Goal: Information Seeking & Learning: Learn about a topic

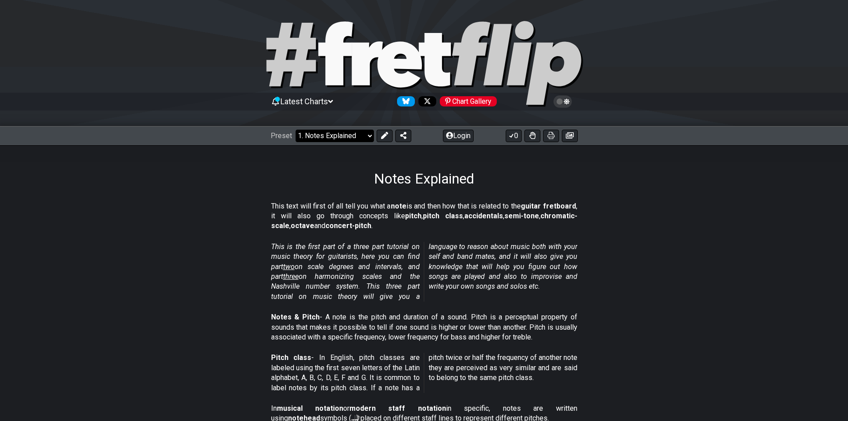
click at [349, 135] on select "Welcome to #fretflip! Initial Preset Custom Preset Minor Pentatonic Major Penta…" at bounding box center [335, 136] width 78 height 12
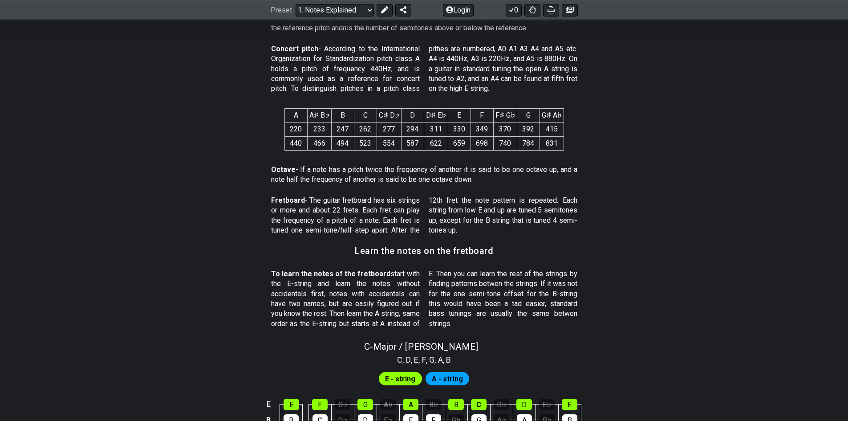
scroll to position [757, 0]
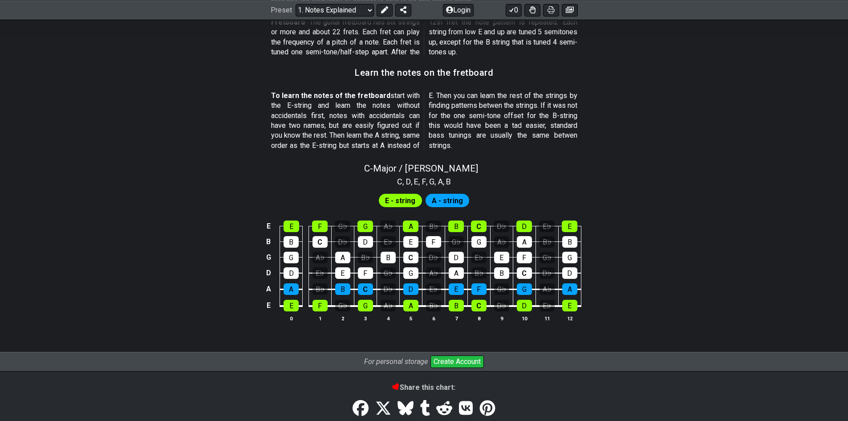
click at [401, 202] on span "E - string" at bounding box center [400, 200] width 30 height 13
click at [294, 230] on div "E" at bounding box center [291, 226] width 16 height 12
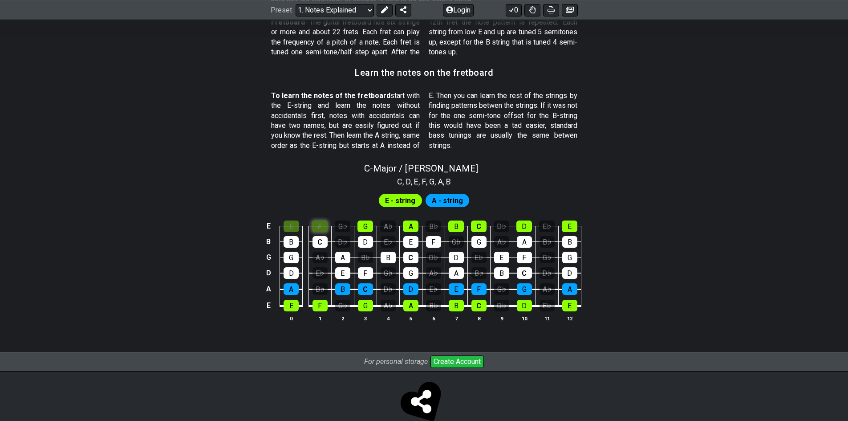
click at [316, 224] on div "F" at bounding box center [320, 226] width 16 height 12
click at [293, 245] on div "B" at bounding box center [290, 242] width 15 height 12
click at [325, 241] on div "C" at bounding box center [319, 242] width 15 height 12
click at [419, 397] on icon at bounding box center [421, 401] width 20 height 24
select select "/welcome"
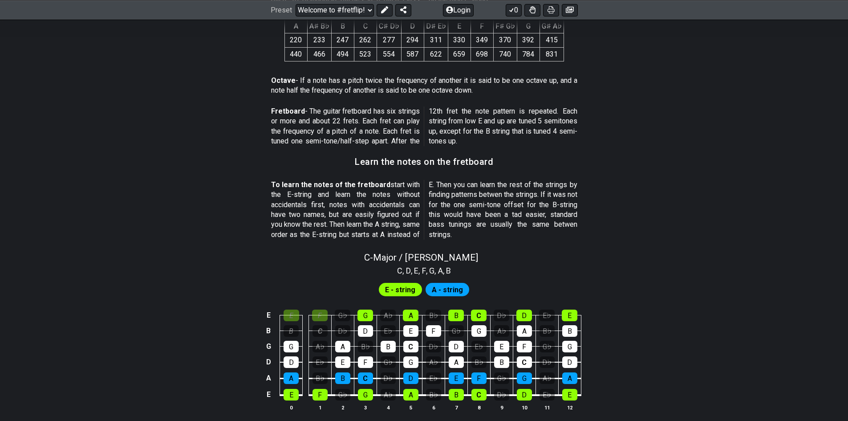
scroll to position [814, 0]
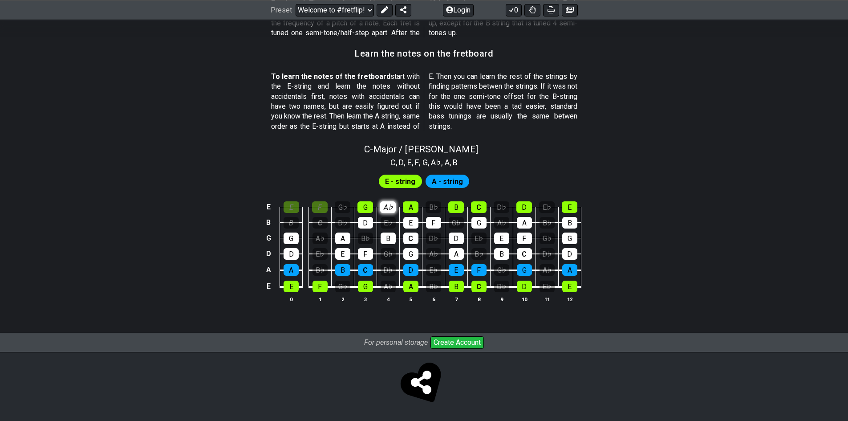
scroll to position [776, 0]
click at [392, 169] on section "E - string A - string E E F G♭ G A♭ A B♭ B C D♭ D E♭ E B B C D♭ D E♭ E F G♭ G A…" at bounding box center [424, 241] width 848 height 146
click at [387, 209] on div "A♭" at bounding box center [388, 207] width 16 height 12
click at [388, 210] on div "A♭" at bounding box center [388, 207] width 16 height 12
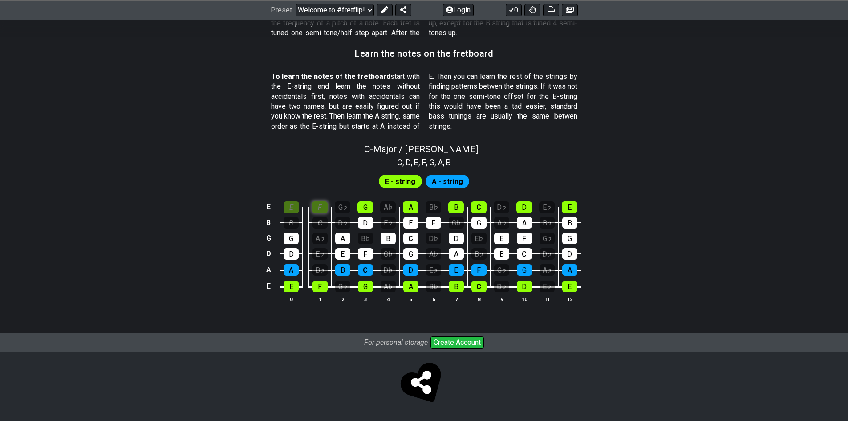
click at [319, 208] on div "F" at bounding box center [320, 207] width 16 height 12
click at [289, 206] on div "E" at bounding box center [291, 207] width 16 height 12
drag, startPoint x: 581, startPoint y: 242, endPoint x: 459, endPoint y: 244, distance: 122.0
click at [482, 242] on div "E E F G♭ G A♭ A B♭ B C D♭ D E♭ E B B C D♭ D E♭ E F G♭ G A♭ A B♭ B G G A♭ A B♭ B…" at bounding box center [424, 252] width 848 height 125
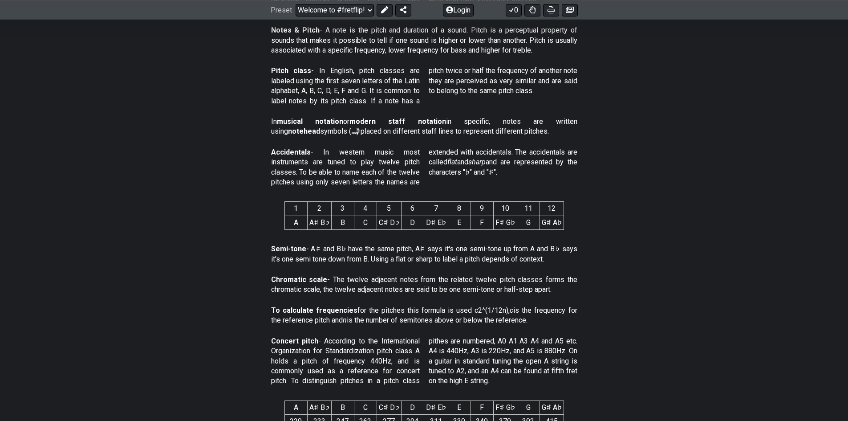
scroll to position [0, 0]
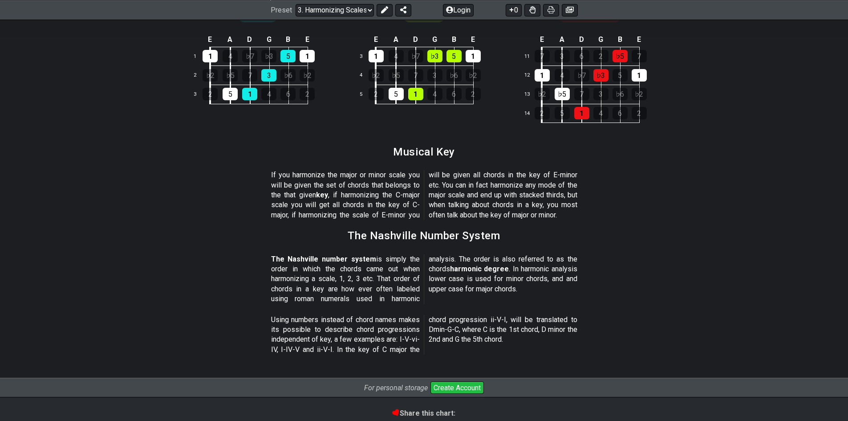
scroll to position [890, 0]
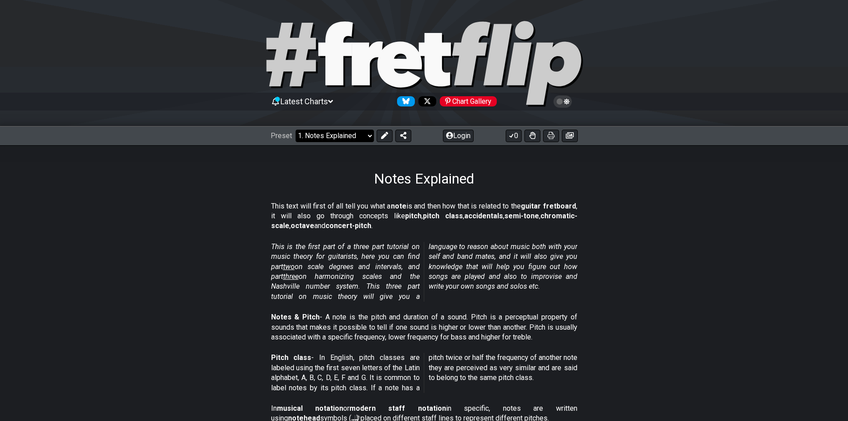
click at [329, 131] on select "Welcome to #fretflip! Initial Preset Custom Preset Minor Pentatonic Major Penta…" at bounding box center [335, 136] width 78 height 12
click at [470, 228] on p "This text will first of all tell you what a note is and then how that is relate…" at bounding box center [424, 216] width 306 height 30
click at [379, 134] on button at bounding box center [385, 136] width 16 height 12
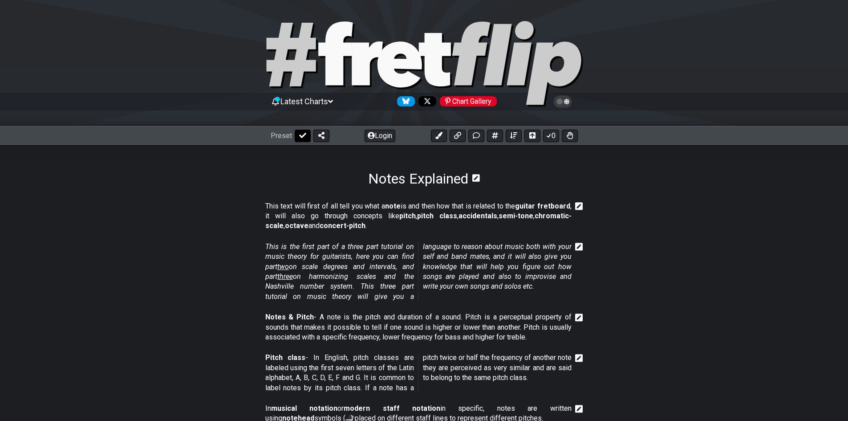
click at [307, 134] on button at bounding box center [303, 136] width 16 height 12
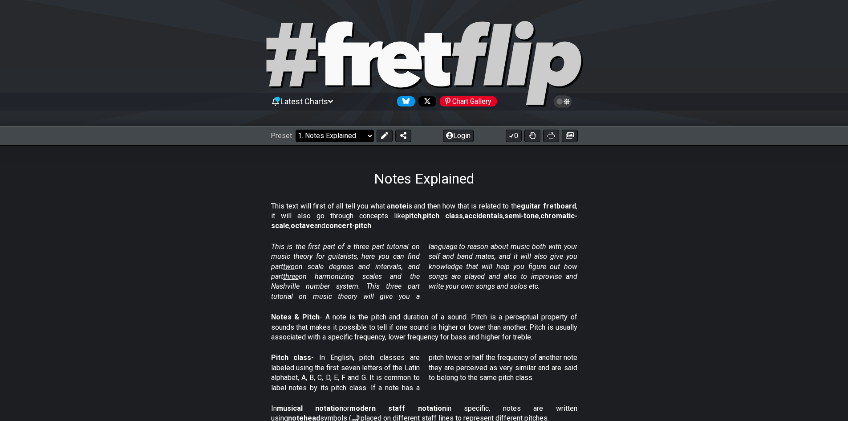
click at [325, 132] on select "Welcome to #fretflip! Initial Preset Custom Preset Minor Pentatonic Major Penta…" at bounding box center [335, 136] width 78 height 12
click at [296, 130] on select "Welcome to #fretflip! Initial Preset Custom Preset Minor Pentatonic Major Penta…" at bounding box center [335, 136] width 78 height 12
select select "/welcome"
select select "C"
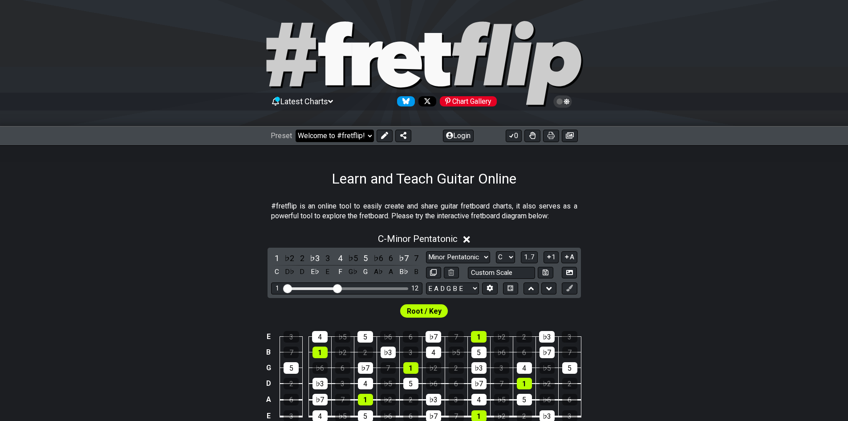
click at [329, 136] on select "Welcome to #fretflip! Initial Preset Custom Preset Minor Pentatonic Major Penta…" at bounding box center [335, 136] width 78 height 12
click at [531, 239] on div "C - Minor Pentatonic" at bounding box center [424, 236] width 848 height 16
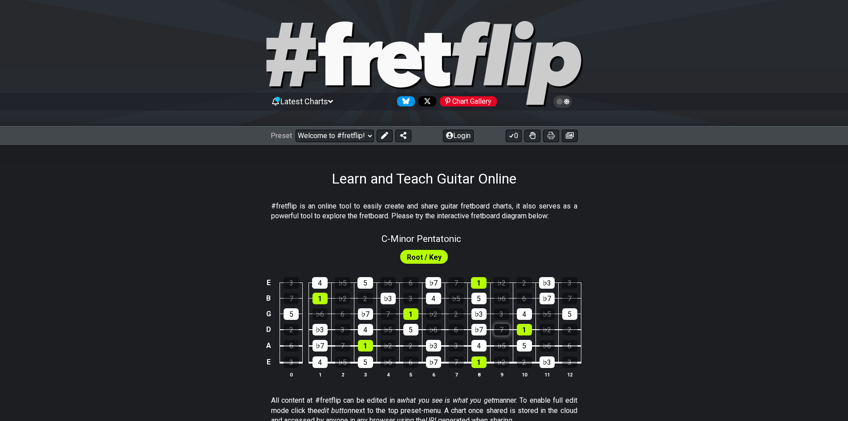
scroll to position [89, 0]
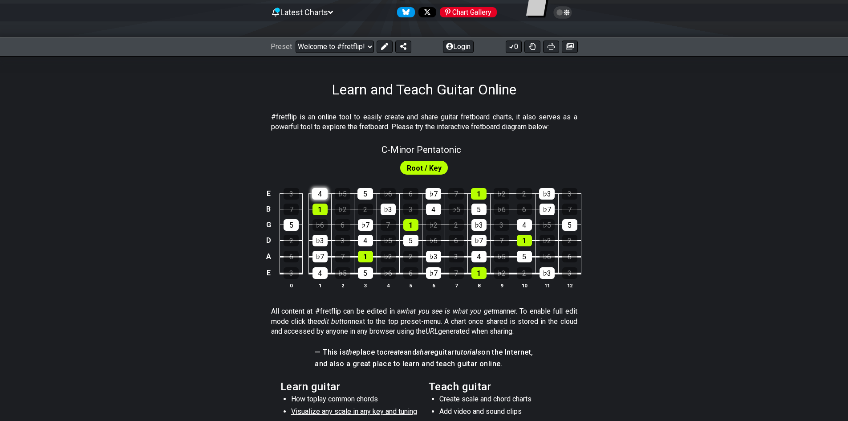
click at [316, 192] on div "4" at bounding box center [320, 194] width 16 height 12
click at [409, 173] on span "Root / Key" at bounding box center [424, 168] width 35 height 13
click at [411, 171] on span "Root / Key" at bounding box center [424, 168] width 35 height 13
click at [316, 47] on select "Welcome to #fretflip! Initial Preset Custom Preset Minor Pentatonic Major Penta…" at bounding box center [335, 46] width 78 height 12
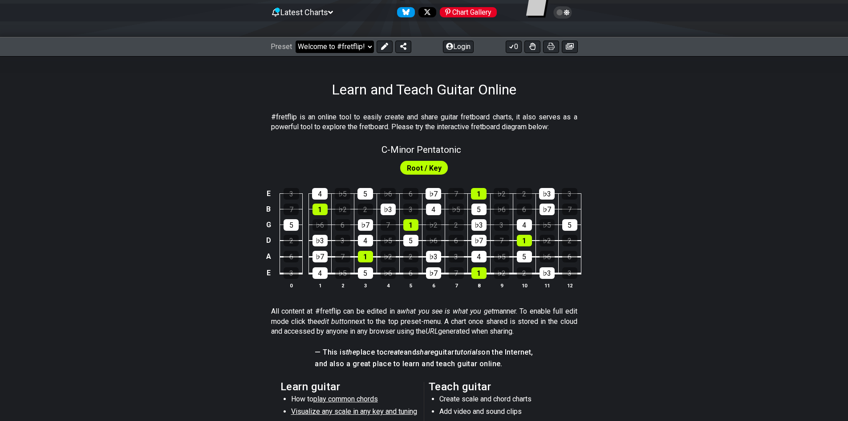
select select "/welcome"
click at [296, 40] on select "Welcome to #fretflip! Initial Preset Custom Preset Minor Pentatonic Major Penta…" at bounding box center [335, 46] width 78 height 12
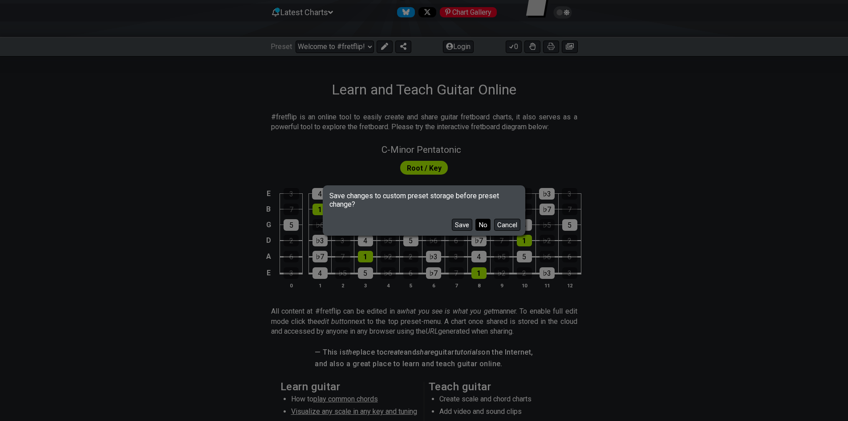
click at [480, 229] on button "No" at bounding box center [482, 225] width 15 height 12
select select "C"
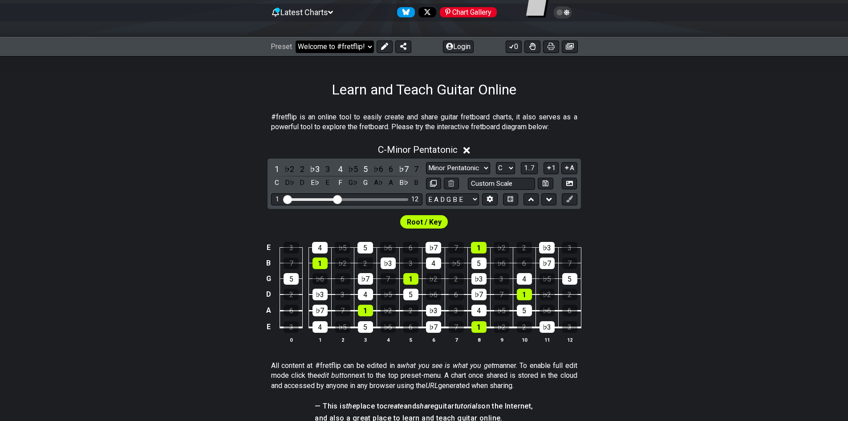
click at [318, 48] on select "Welcome to #fretflip! Initial Preset Custom Preset Minor Pentatonic Major Penta…" at bounding box center [335, 46] width 78 height 12
click at [296, 40] on select "Welcome to #fretflip! Initial Preset Custom Preset Minor Pentatonic Major Penta…" at bounding box center [335, 46] width 78 height 12
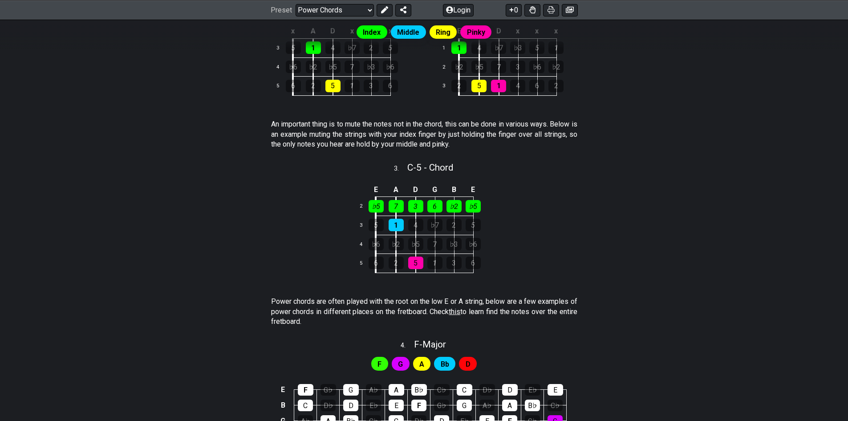
scroll to position [89, 0]
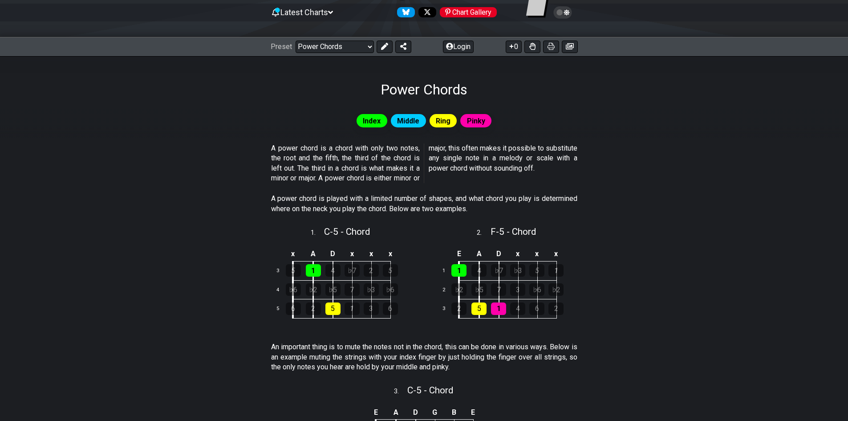
click at [368, 121] on span "Index" at bounding box center [372, 120] width 18 height 13
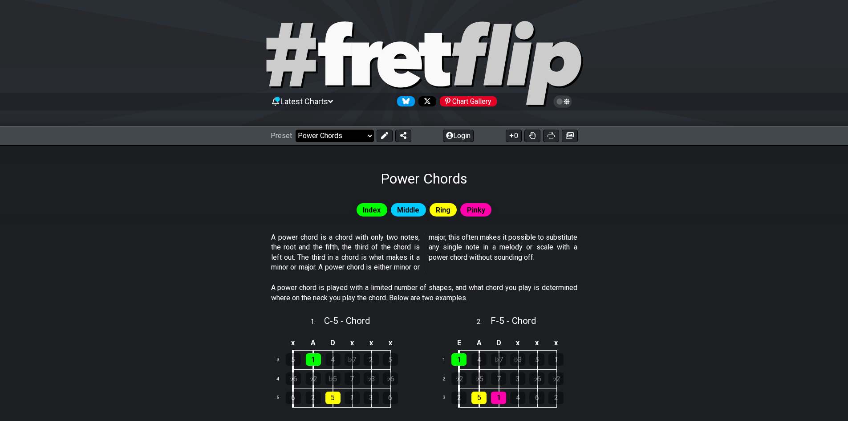
click at [323, 131] on select "Welcome to #fretflip! Initial Preset Custom Preset Minor Pentatonic Major Penta…" at bounding box center [335, 136] width 78 height 12
click at [296, 130] on select "Welcome to #fretflip! Initial Preset Custom Preset Minor Pentatonic Major Penta…" at bounding box center [335, 136] width 78 height 12
select select "/guitar-scales"
select select "C"
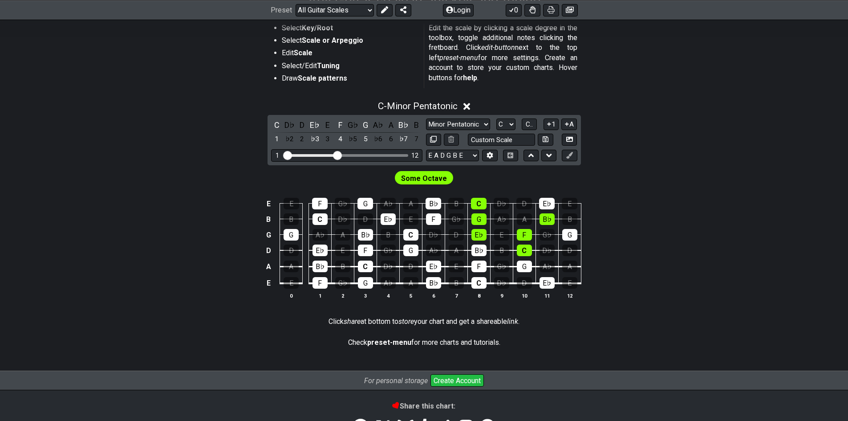
scroll to position [134, 0]
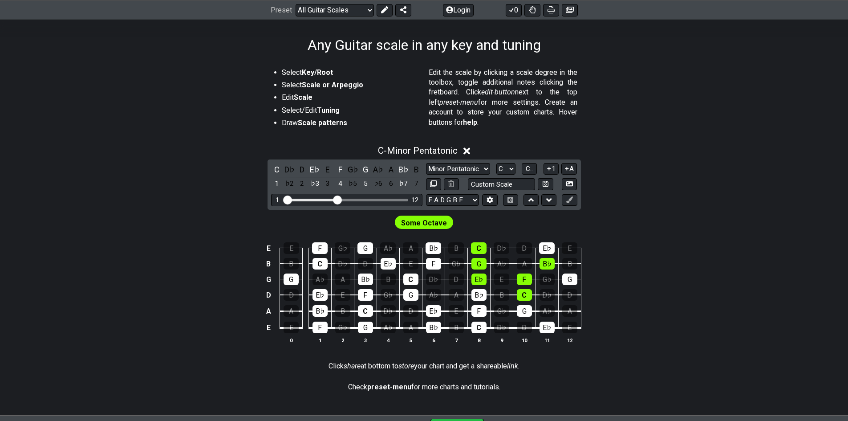
click at [422, 221] on span "Some Octave" at bounding box center [424, 222] width 46 height 13
drag, startPoint x: 281, startPoint y: 194, endPoint x: 287, endPoint y: 197, distance: 6.4
click at [286, 197] on div "1 12" at bounding box center [346, 200] width 151 height 12
drag, startPoint x: 334, startPoint y: 198, endPoint x: 465, endPoint y: 206, distance: 131.5
click at [410, 199] on input "Visible fret range" at bounding box center [346, 199] width 126 height 0
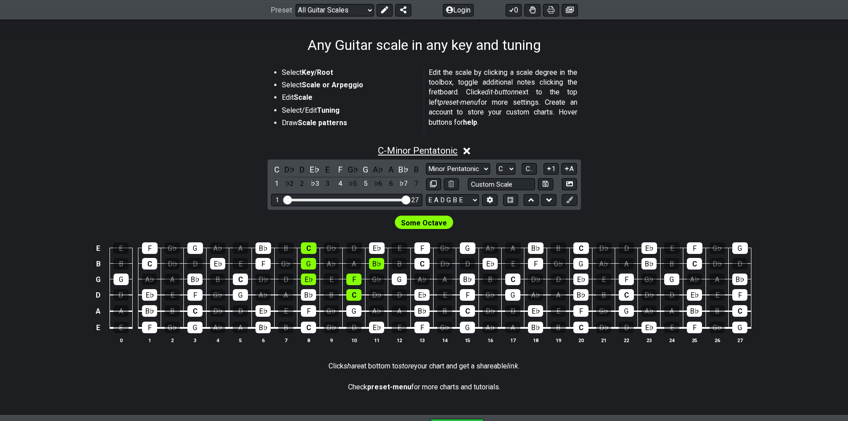
click at [433, 150] on span "C - Minor Pentatonic" at bounding box center [418, 150] width 80 height 11
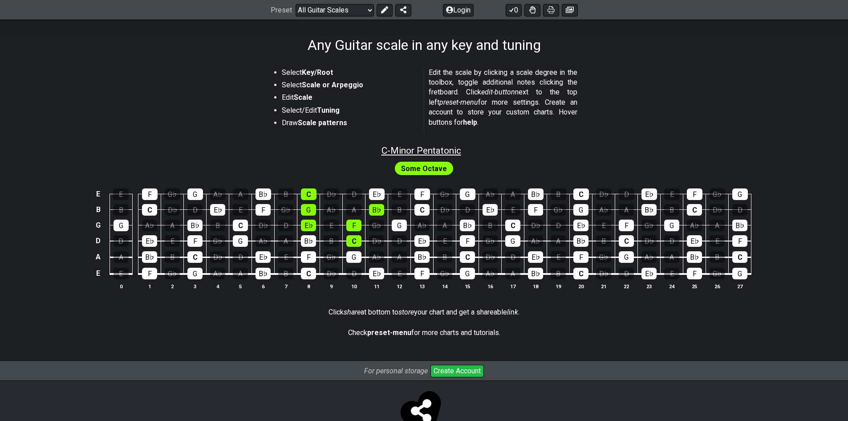
click at [433, 150] on span "C - Minor Pentatonic" at bounding box center [421, 150] width 80 height 11
select select "C"
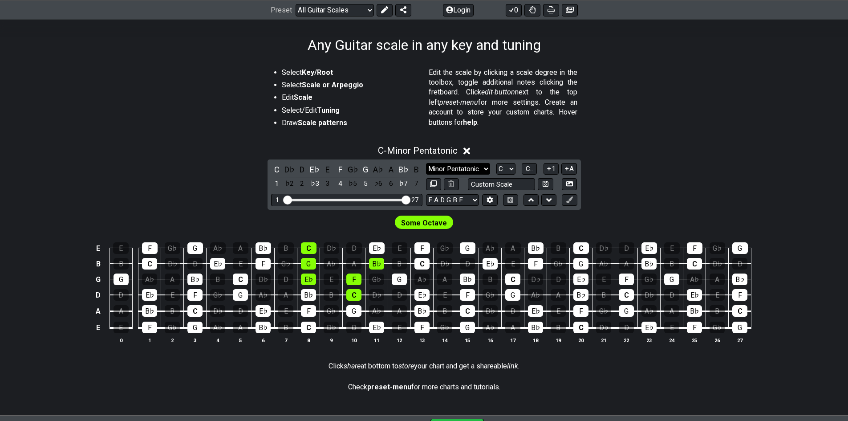
click at [451, 174] on select "Minor Pentatonic Root Minor Pentatonic Major Pentatonic Minor Blues Major Blues…" at bounding box center [458, 169] width 64 height 12
select select "Major"
click at [426, 163] on select "Minor Pentatonic Root Minor Pentatonic Major Pentatonic Minor Blues Major Blues…" at bounding box center [458, 169] width 64 height 12
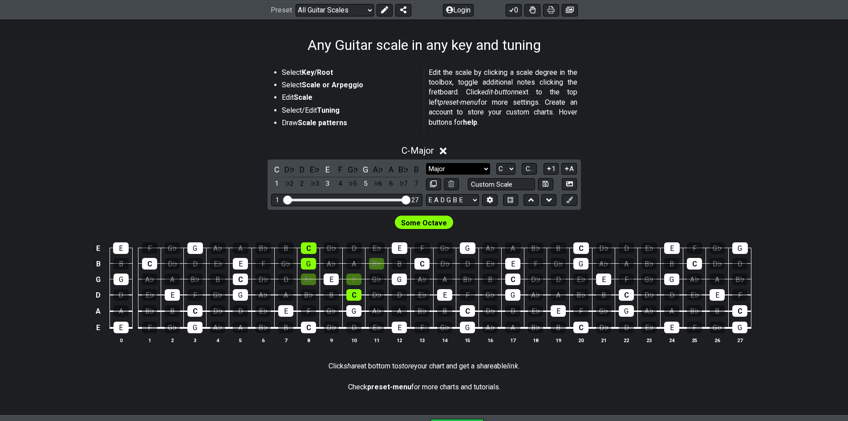
click at [458, 166] on select "Minor Pentatonic Root Minor Pentatonic Major Pentatonic Minor Blues Major Blues…" at bounding box center [458, 169] width 64 height 12
click at [459, 169] on select "Minor Pentatonic Root Minor Pentatonic Major Pentatonic Minor Blues Major Blues…" at bounding box center [458, 169] width 64 height 12
click at [482, 185] on input "text" at bounding box center [502, 184] width 68 height 12
type input "Custom Scale"
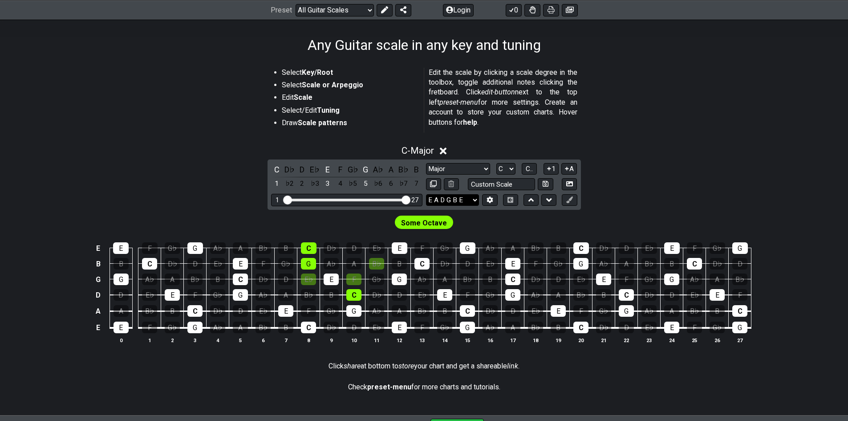
click at [454, 198] on select "E A D G B E E A D G B E E A D G B E B E A D F♯ B A D G C E A D A D G B E E♭ A♭ …" at bounding box center [452, 200] width 53 height 12
click at [426, 194] on select "E A D G B E E A D G B E E A D G B E B E A D F♯ B A D G C E A D A D G B E E♭ A♭ …" at bounding box center [452, 200] width 53 height 12
click at [456, 160] on div "C - Major C D♭ D E♭ E F G♭ G A♭ A B♭ B 1 ♭2 2 ♭3 3 4 ♭5 5 ♭6 6 ♭7 7 Minor Penta…" at bounding box center [424, 248] width 848 height 216
click at [458, 162] on div "C D♭ D E♭ E F G♭ G A♭ A B♭ B 1 ♭2 2 ♭3 3 4 ♭5 5 ♭6 6 ♭7 7 Minor Pentatonic Root…" at bounding box center [423, 184] width 313 height 50
click at [460, 172] on select "Minor Pentatonic Root Minor Pentatonic Major Pentatonic Minor Blues Major Blues…" at bounding box center [458, 169] width 64 height 12
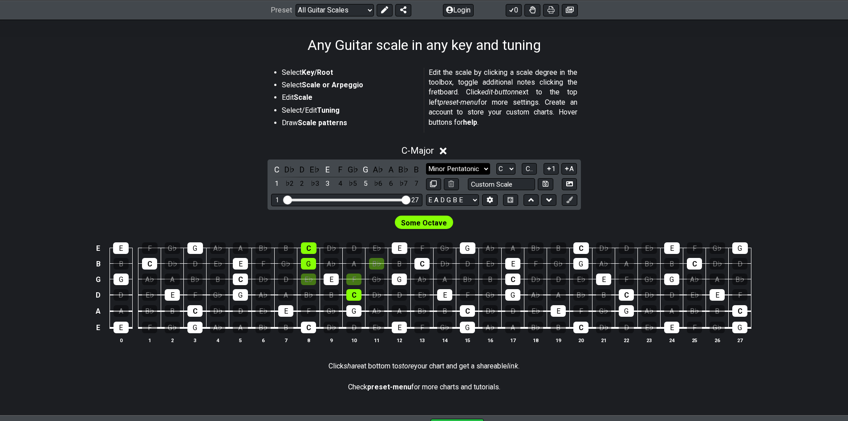
click at [426, 163] on select "Minor Pentatonic Root Minor Pentatonic Major Pentatonic Minor Blues Major Blues…" at bounding box center [458, 169] width 64 height 12
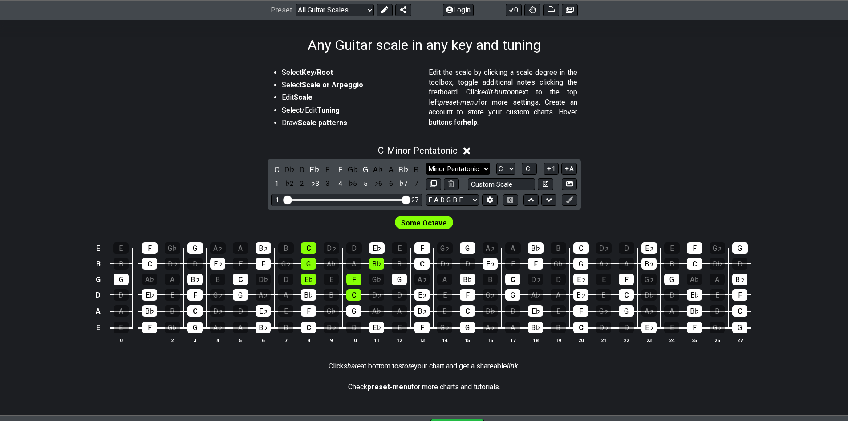
click at [451, 170] on select "Minor Pentatonic Root Minor Pentatonic Major Pentatonic Minor Blues Major Blues…" at bounding box center [458, 169] width 64 height 12
click at [426, 163] on select "Minor Pentatonic Root Minor Pentatonic Major Pentatonic Minor Blues Major Blues…" at bounding box center [458, 169] width 64 height 12
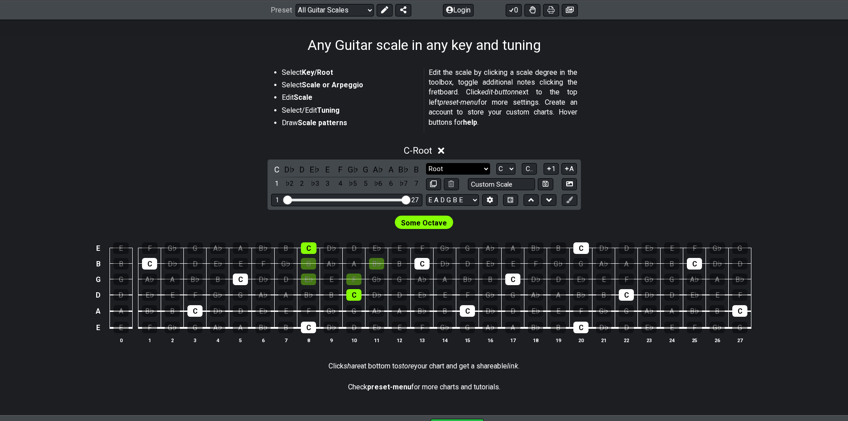
click at [462, 165] on select "Minor Pentatonic Root Minor Pentatonic Major Pentatonic Minor Blues Major Blues…" at bounding box center [458, 169] width 64 height 12
click at [426, 163] on select "Minor Pentatonic Root Minor Pentatonic Major Pentatonic Minor Blues Major Blues…" at bounding box center [458, 169] width 64 height 12
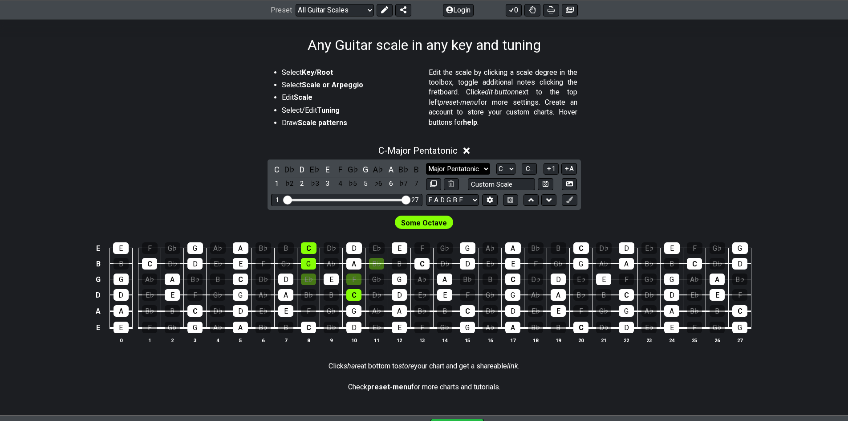
click at [462, 172] on select "Minor Pentatonic Root Minor Pentatonic Major Pentatonic Minor Blues Major Blues…" at bounding box center [458, 169] width 64 height 12
click at [426, 163] on select "Minor Pentatonic Root Minor Pentatonic Major Pentatonic Minor Blues Major Blues…" at bounding box center [458, 169] width 64 height 12
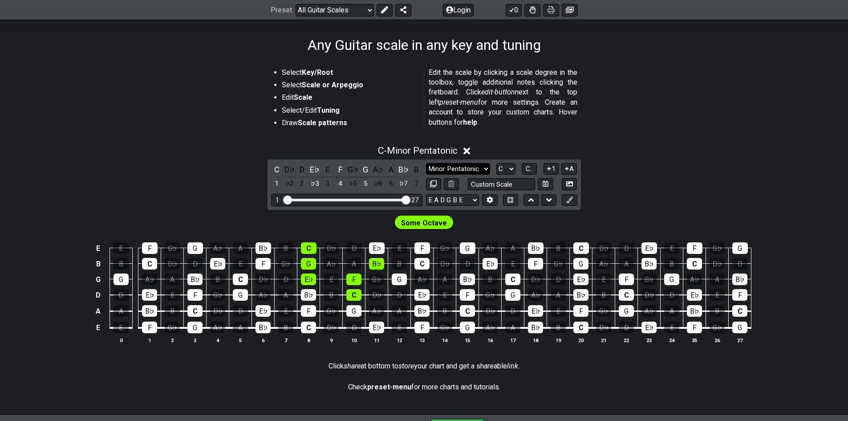
click at [462, 169] on select "Minor Pentatonic Root Minor Pentatonic Major Pentatonic Minor Blues Major Blues…" at bounding box center [458, 169] width 64 height 12
select select "Major"
click at [426, 163] on select "Minor Pentatonic Root Minor Pentatonic Major Pentatonic Minor Blues Major Blues…" at bounding box center [458, 169] width 64 height 12
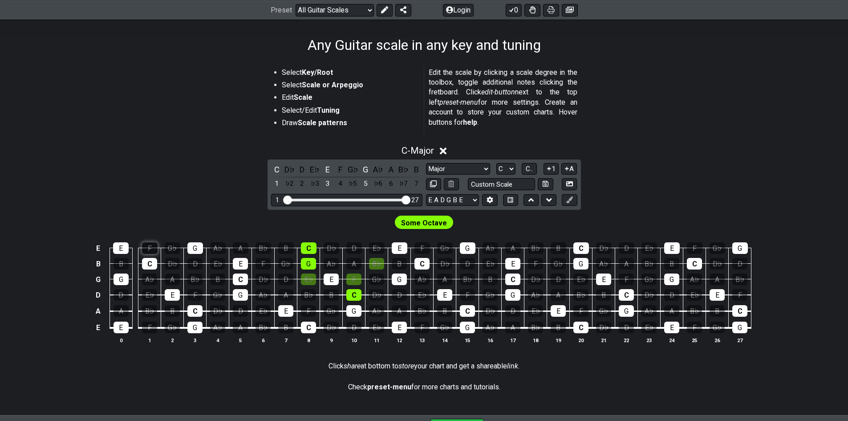
click at [154, 251] on div "F" at bounding box center [150, 248] width 16 height 12
click at [151, 251] on div "F" at bounding box center [150, 248] width 16 height 12
click at [340, 170] on div "F" at bounding box center [340, 169] width 12 height 12
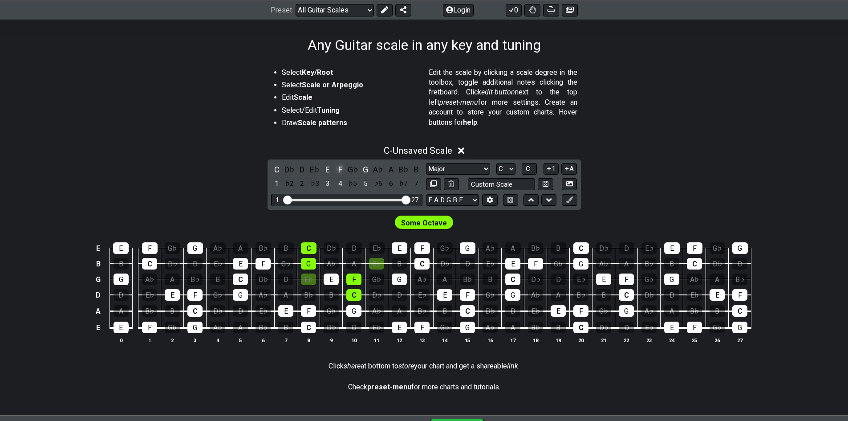
click at [340, 170] on div "F" at bounding box center [340, 169] width 12 height 12
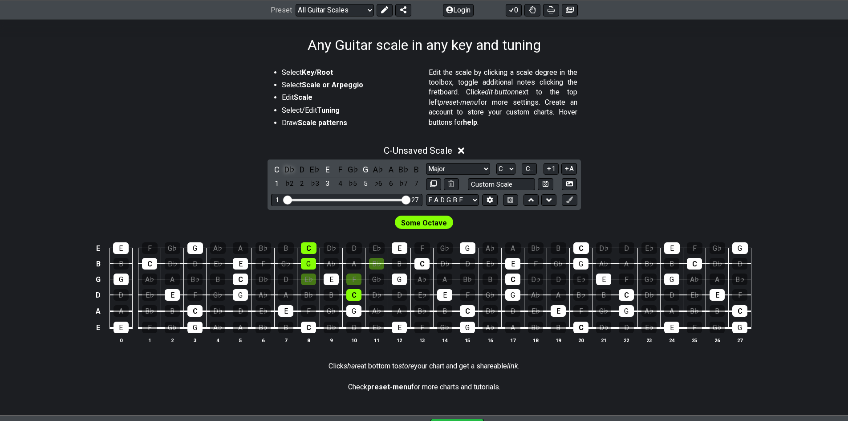
click at [293, 166] on div "D♭" at bounding box center [289, 169] width 12 height 12
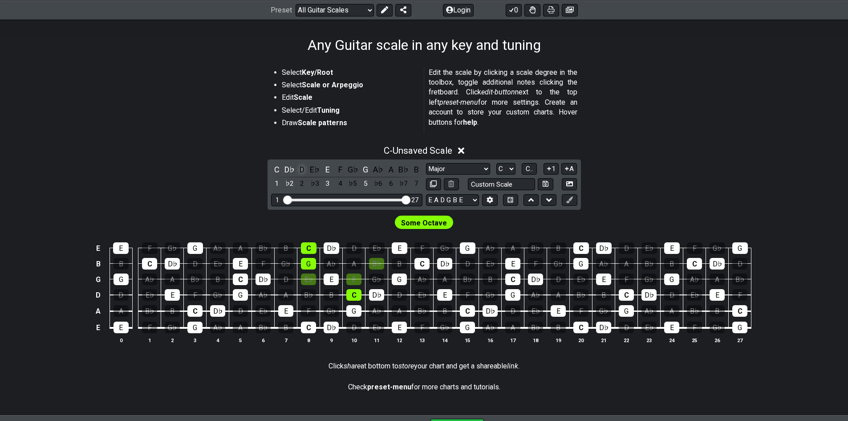
click at [301, 168] on div "D" at bounding box center [302, 169] width 12 height 12
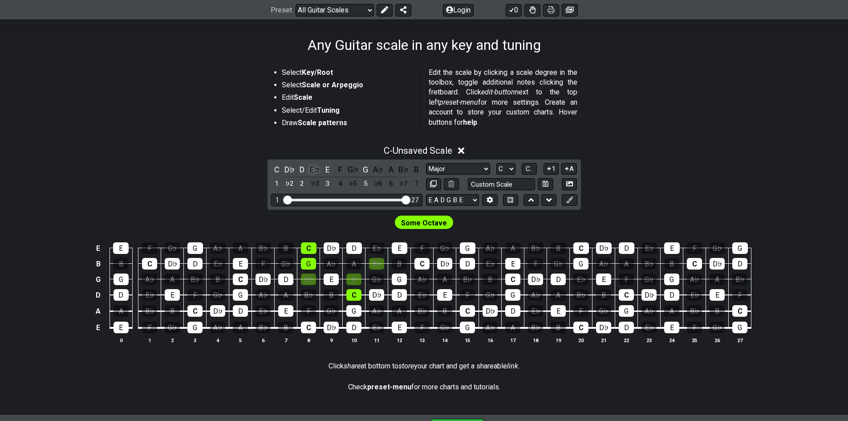
click at [312, 170] on div "E♭" at bounding box center [315, 169] width 12 height 12
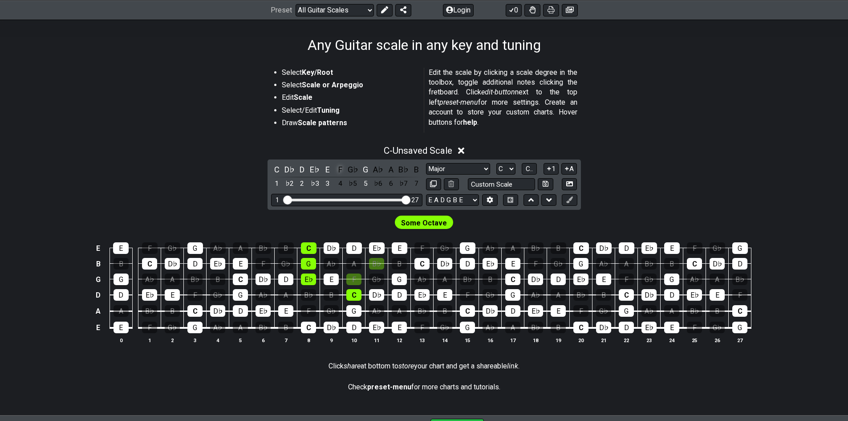
click at [344, 168] on div "F" at bounding box center [340, 169] width 12 height 12
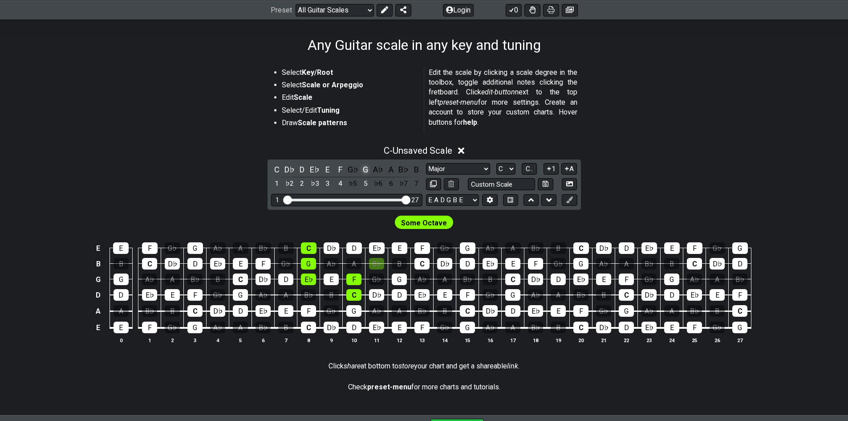
drag, startPoint x: 364, startPoint y: 171, endPoint x: 351, endPoint y: 172, distance: 12.9
click at [363, 171] on div "G" at bounding box center [366, 169] width 12 height 12
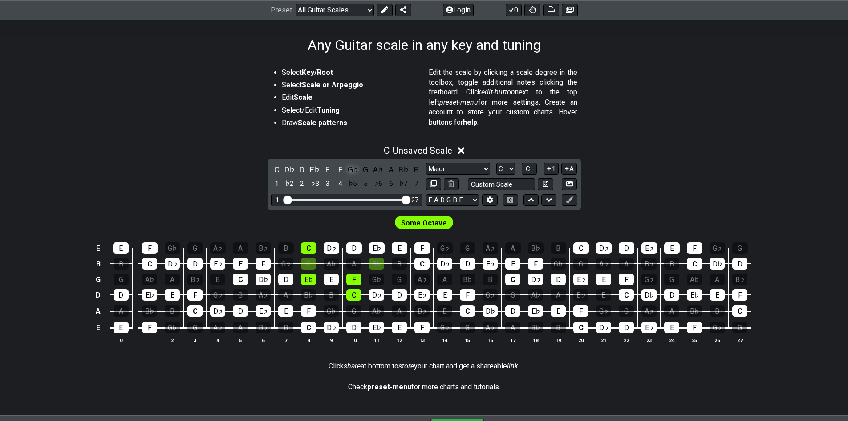
click at [350, 172] on div "G♭" at bounding box center [353, 169] width 12 height 12
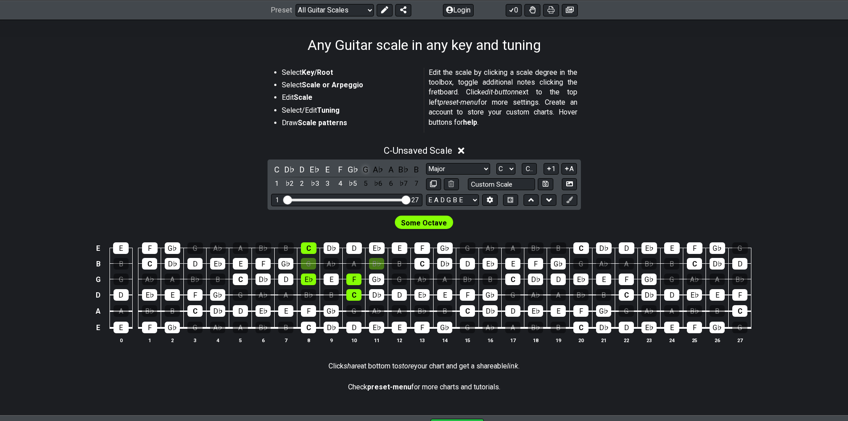
click at [365, 169] on div "G" at bounding box center [366, 169] width 12 height 12
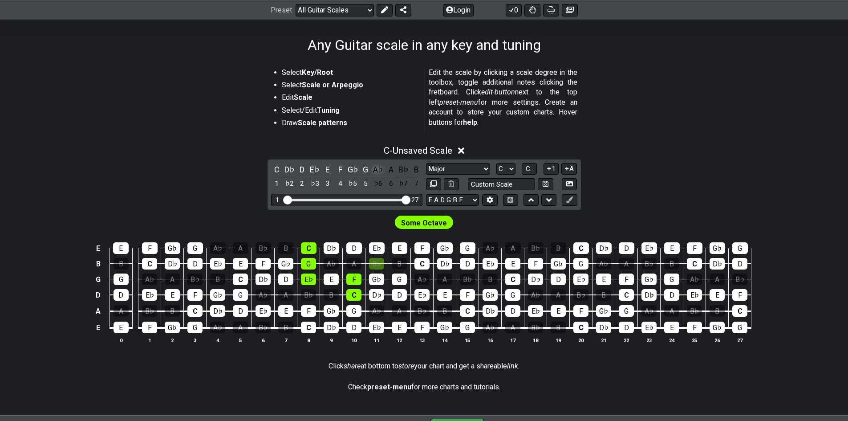
click at [377, 170] on div "A♭" at bounding box center [378, 169] width 12 height 12
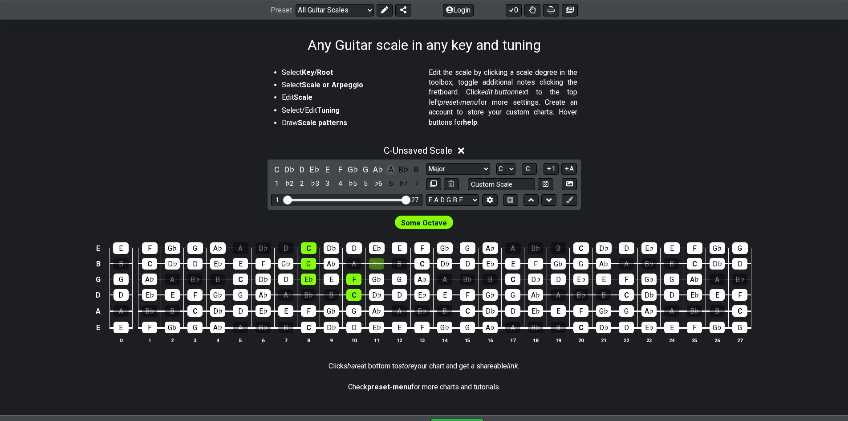
click at [392, 170] on div "A" at bounding box center [391, 169] width 12 height 12
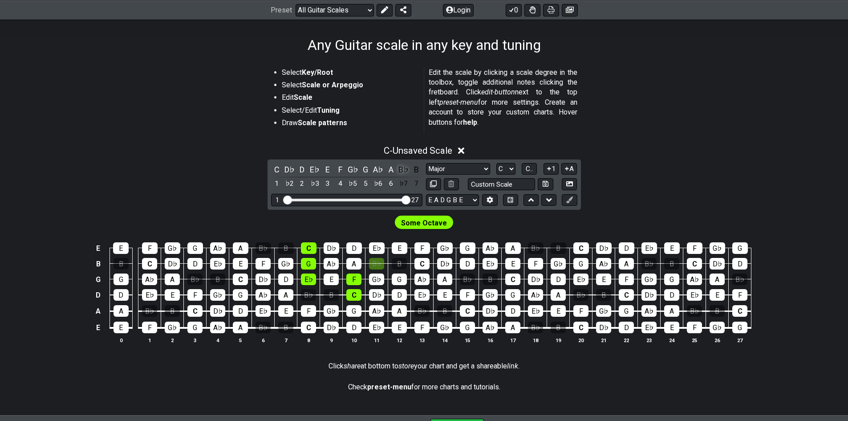
click at [405, 170] on div "B♭" at bounding box center [404, 169] width 12 height 12
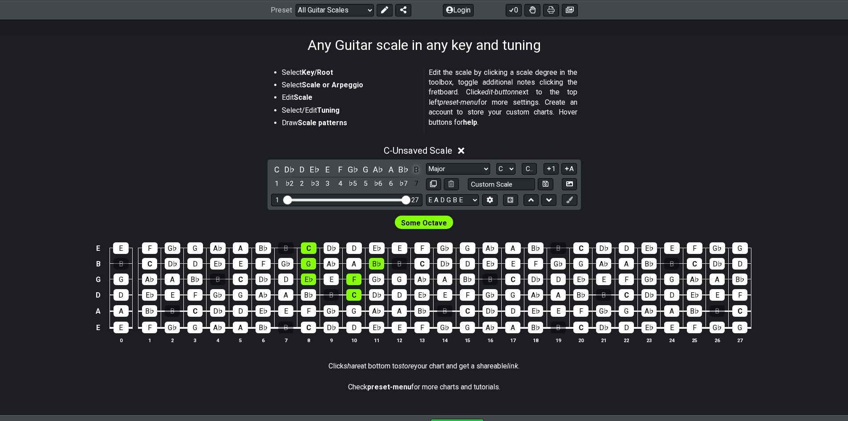
click at [414, 169] on div "B" at bounding box center [416, 169] width 12 height 12
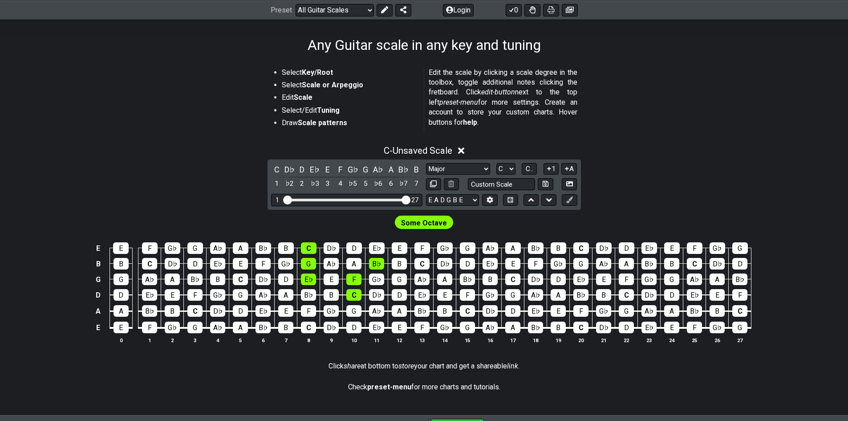
drag, startPoint x: 628, startPoint y: 341, endPoint x: 627, endPoint y: 240, distance: 100.6
click at [627, 240] on tbody "E E F G♭ G A♭ A B♭ B C D♭ D E♭ E F G♭ G A♭ A B♭ B C D♭ D E♭ E F G♭ G B B C D♭ D…" at bounding box center [422, 284] width 658 height 105
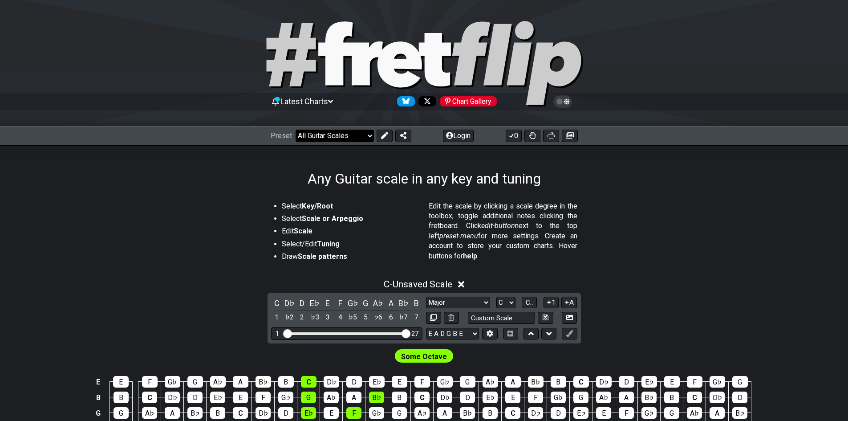
click at [342, 138] on select "Welcome to #fretflip! Initial Preset Custom Preset Minor Pentatonic Major Penta…" at bounding box center [335, 136] width 78 height 12
click at [296, 130] on select "Welcome to #fretflip! Initial Preset Custom Preset Minor Pentatonic Major Penta…" at bounding box center [335, 136] width 78 height 12
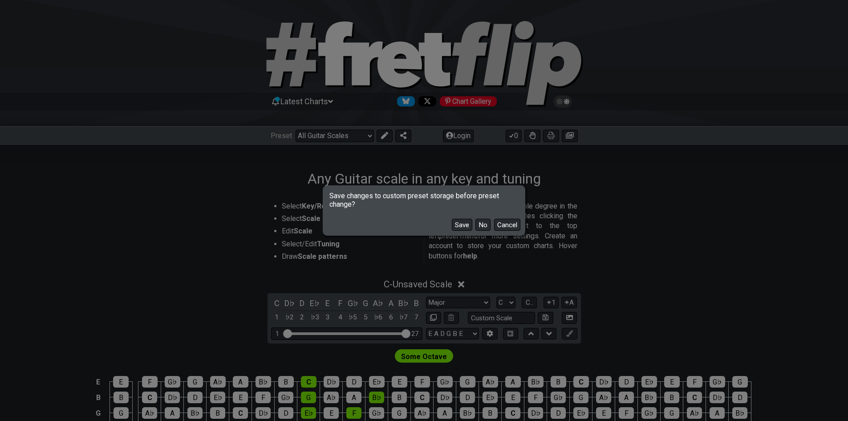
drag, startPoint x: 467, startPoint y: 228, endPoint x: 477, endPoint y: 245, distance: 19.9
click at [477, 245] on div "Save changes to custom preset storage before preset change? Save No Cancel" at bounding box center [424, 210] width 848 height 421
click at [481, 227] on button "No" at bounding box center [482, 225] width 15 height 12
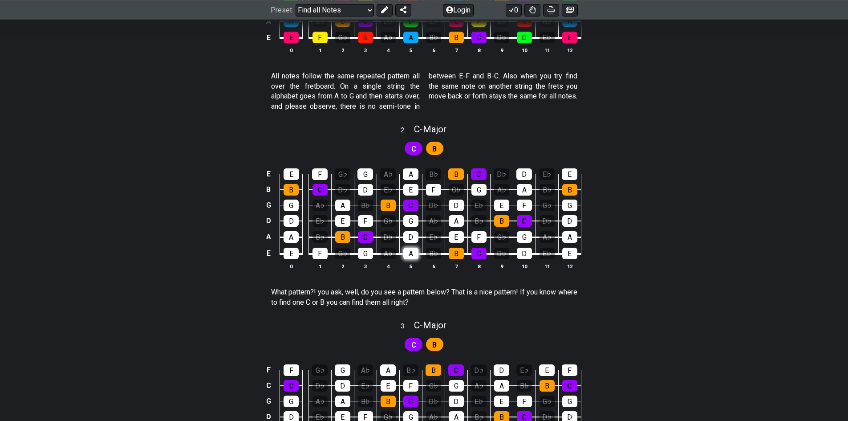
scroll to position [534, 0]
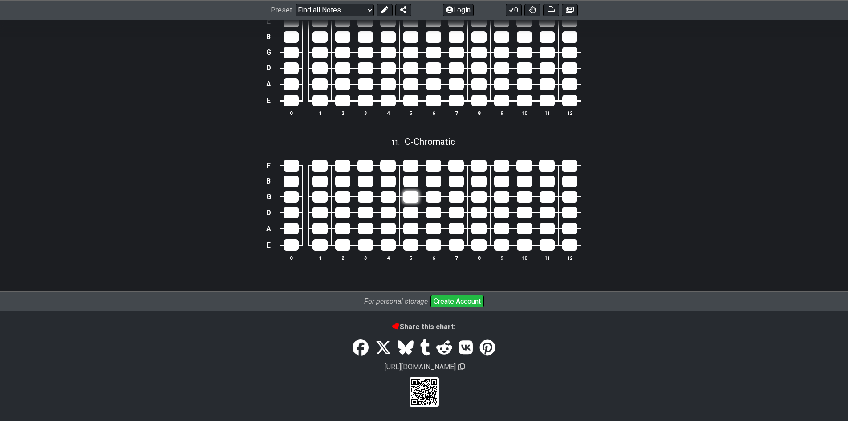
scroll to position [1990, 0]
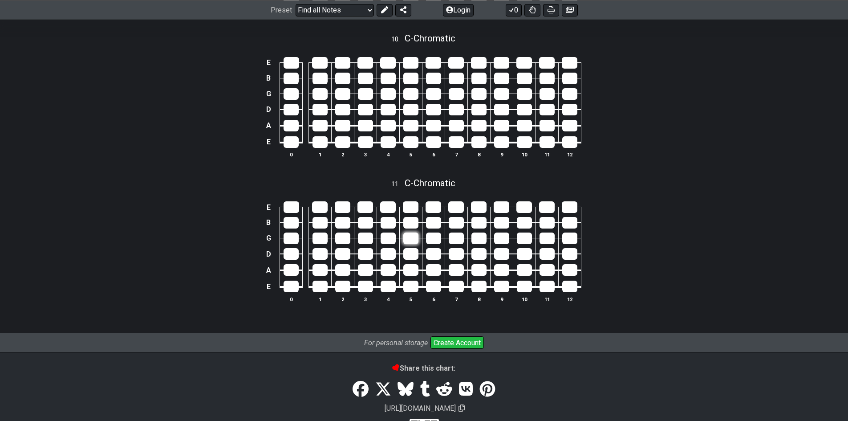
click at [416, 199] on tbody "E B G D A E 0 1 2 3 4 5 6 7 8 9 10 11 12" at bounding box center [422, 243] width 318 height 105
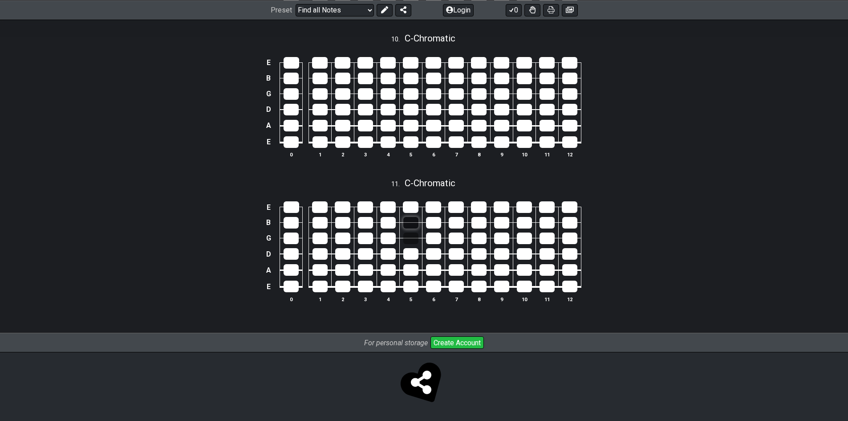
click at [408, 224] on div at bounding box center [410, 223] width 15 height 12
click at [409, 239] on div at bounding box center [410, 238] width 15 height 12
click at [408, 229] on td at bounding box center [410, 231] width 23 height 16
click at [408, 221] on div at bounding box center [410, 223] width 15 height 12
click at [360, 224] on div at bounding box center [365, 223] width 15 height 12
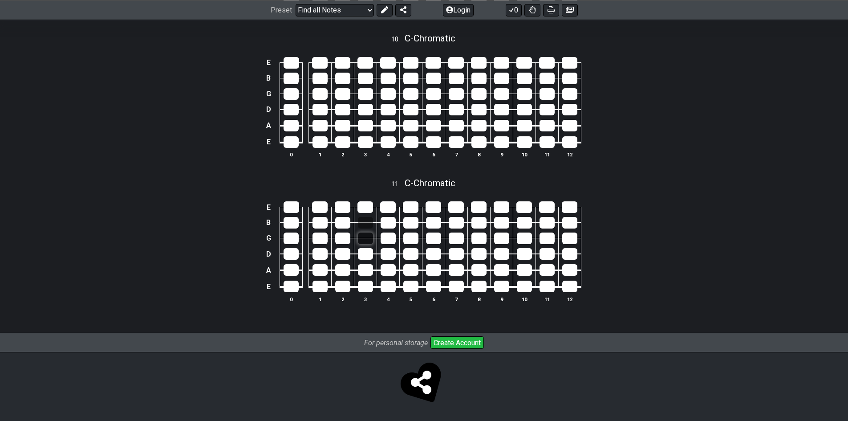
click at [368, 237] on div at bounding box center [365, 238] width 15 height 12
drag, startPoint x: 365, startPoint y: 221, endPoint x: 372, endPoint y: 239, distance: 19.0
click at [366, 223] on div at bounding box center [365, 223] width 15 height 12
click at [372, 239] on div at bounding box center [365, 238] width 15 height 12
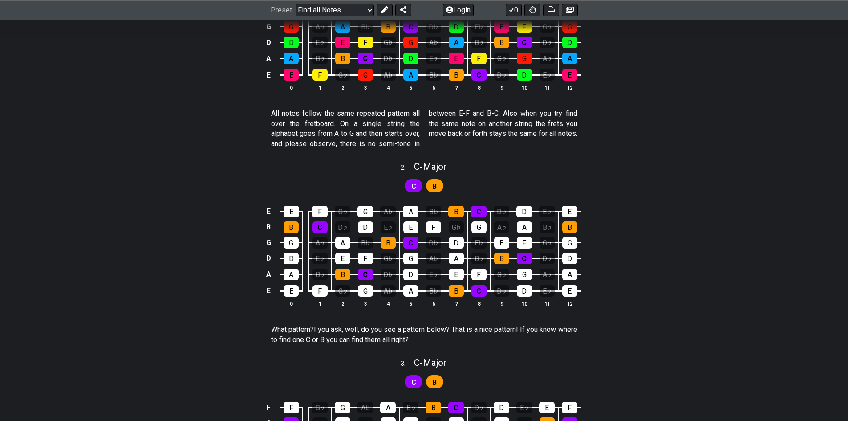
scroll to position [5, 0]
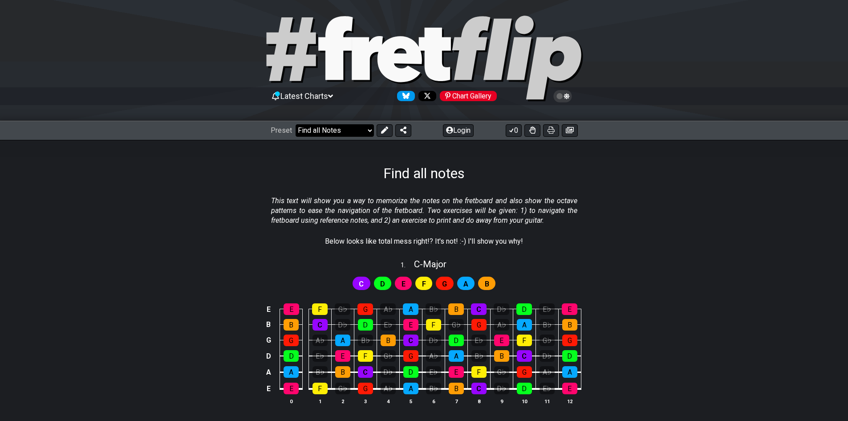
click at [315, 134] on select "Welcome to #fretflip! Initial Preset Custom Preset Minor Pentatonic Major Penta…" at bounding box center [335, 130] width 78 height 12
click at [325, 98] on span "Latest Charts" at bounding box center [304, 95] width 48 height 9
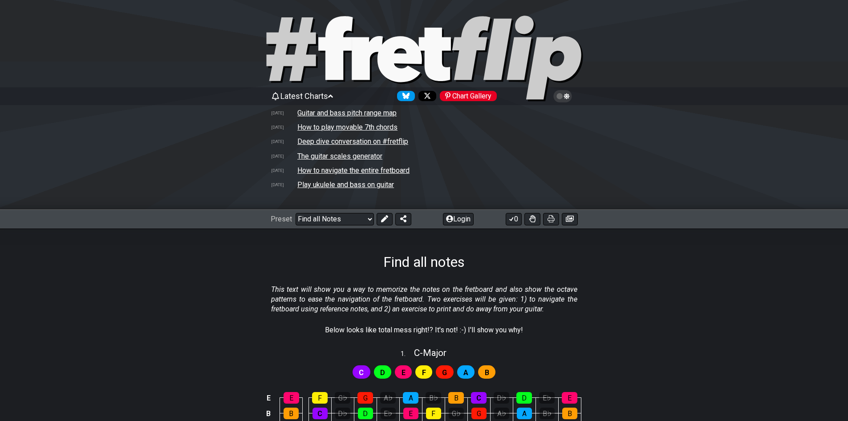
click at [343, 209] on div "Preset Welcome to #fretflip! Initial Preset Custom Preset Minor Pentatonic Majo…" at bounding box center [424, 219] width 848 height 20
click at [344, 217] on select "Welcome to #fretflip! Initial Preset Custom Preset Minor Pentatonic Major Penta…" at bounding box center [335, 219] width 78 height 12
click at [296, 213] on select "Welcome to #fretflip! Initial Preset Custom Preset Minor Pentatonic Major Penta…" at bounding box center [335, 219] width 78 height 12
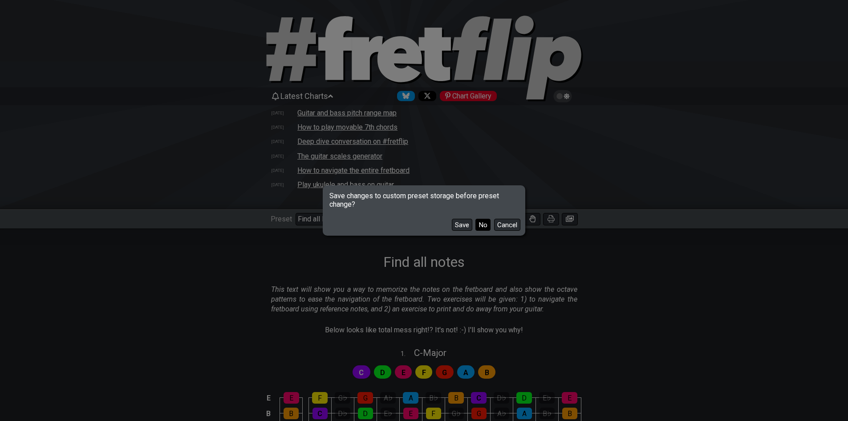
click at [477, 222] on button "No" at bounding box center [482, 225] width 15 height 12
select select "/user-defined"
select select "A"
select select "C"
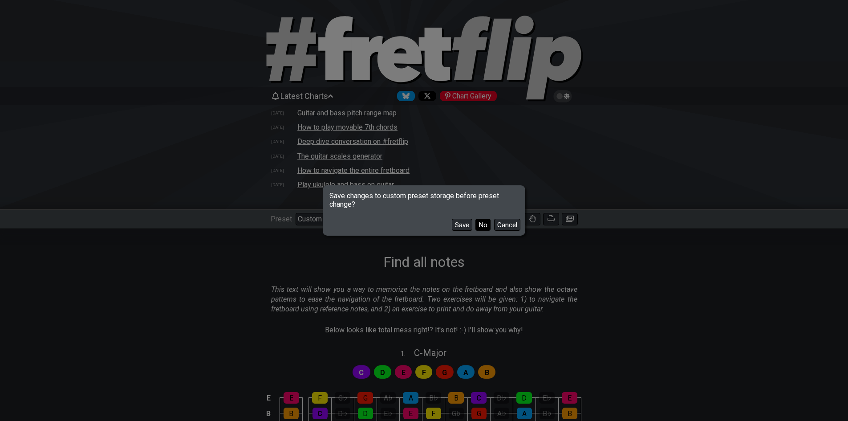
select select "A"
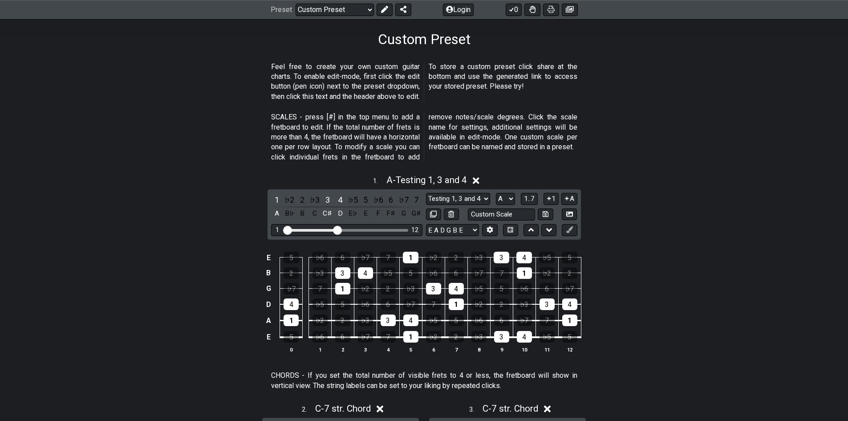
scroll to position [50, 0]
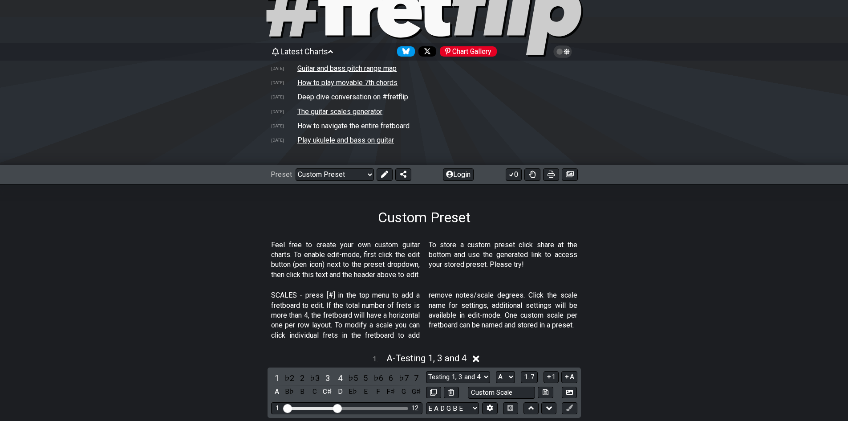
click at [342, 187] on div "Custom Preset" at bounding box center [424, 205] width 848 height 42
click at [343, 178] on select "Welcome to #fretflip! Initial Preset Custom Preset Minor Pentatonic Major Penta…" at bounding box center [335, 174] width 78 height 12
click at [296, 168] on select "Welcome to #fretflip! Initial Preset Custom Preset Minor Pentatonic Major Penta…" at bounding box center [335, 174] width 78 height 12
select select "/welcome"
select select "C"
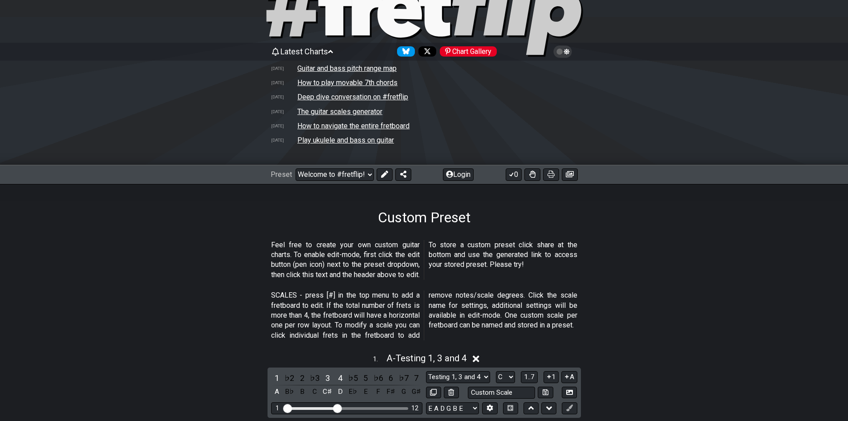
select select "Minor Pentatonic"
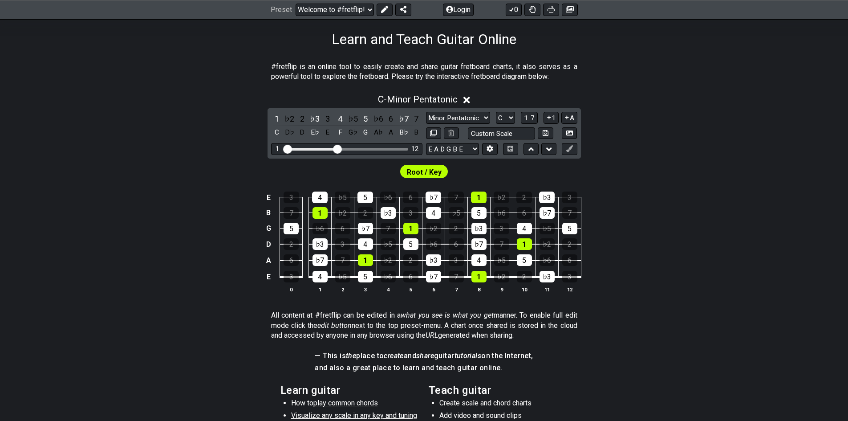
scroll to position [406, 0]
